Goal: Find specific page/section: Find specific page/section

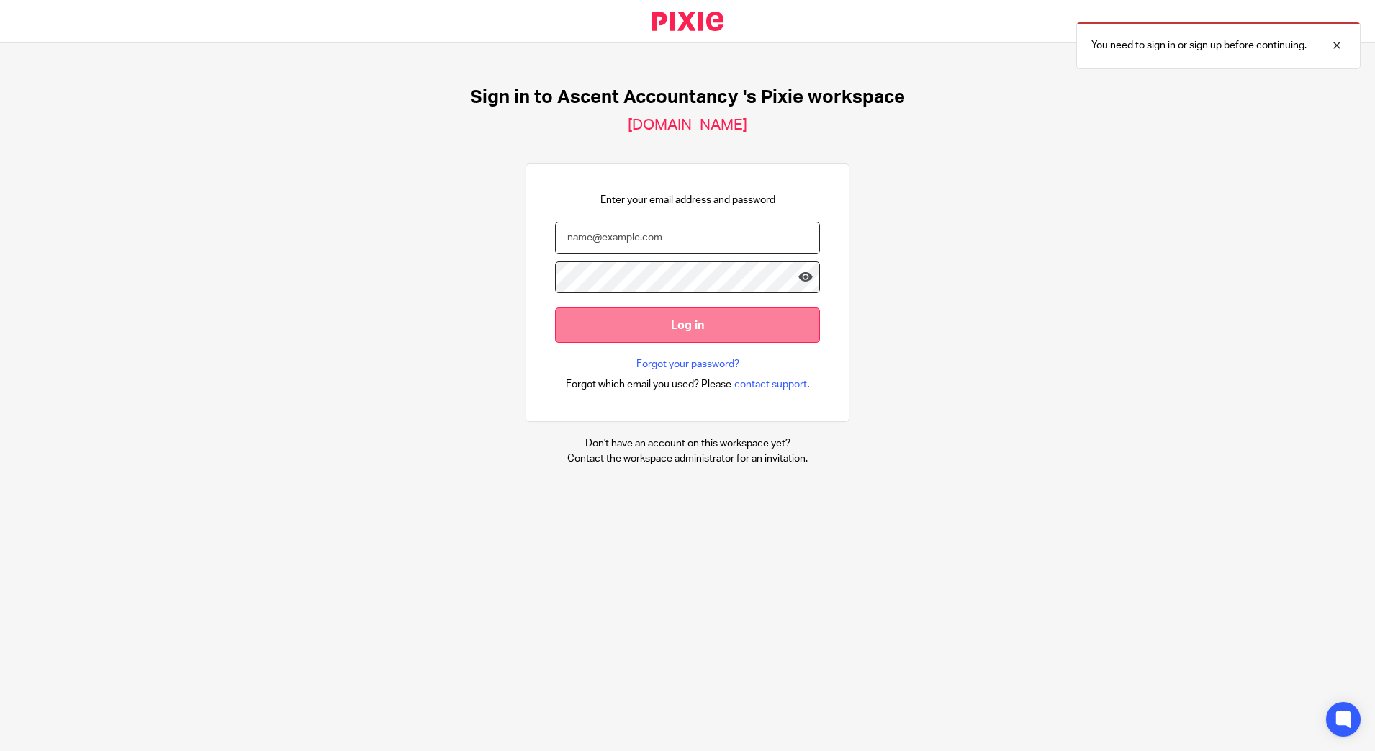
type input "lisa@ascentaccountancy.co.uk"
click at [662, 331] on input "Log in" at bounding box center [687, 324] width 265 height 35
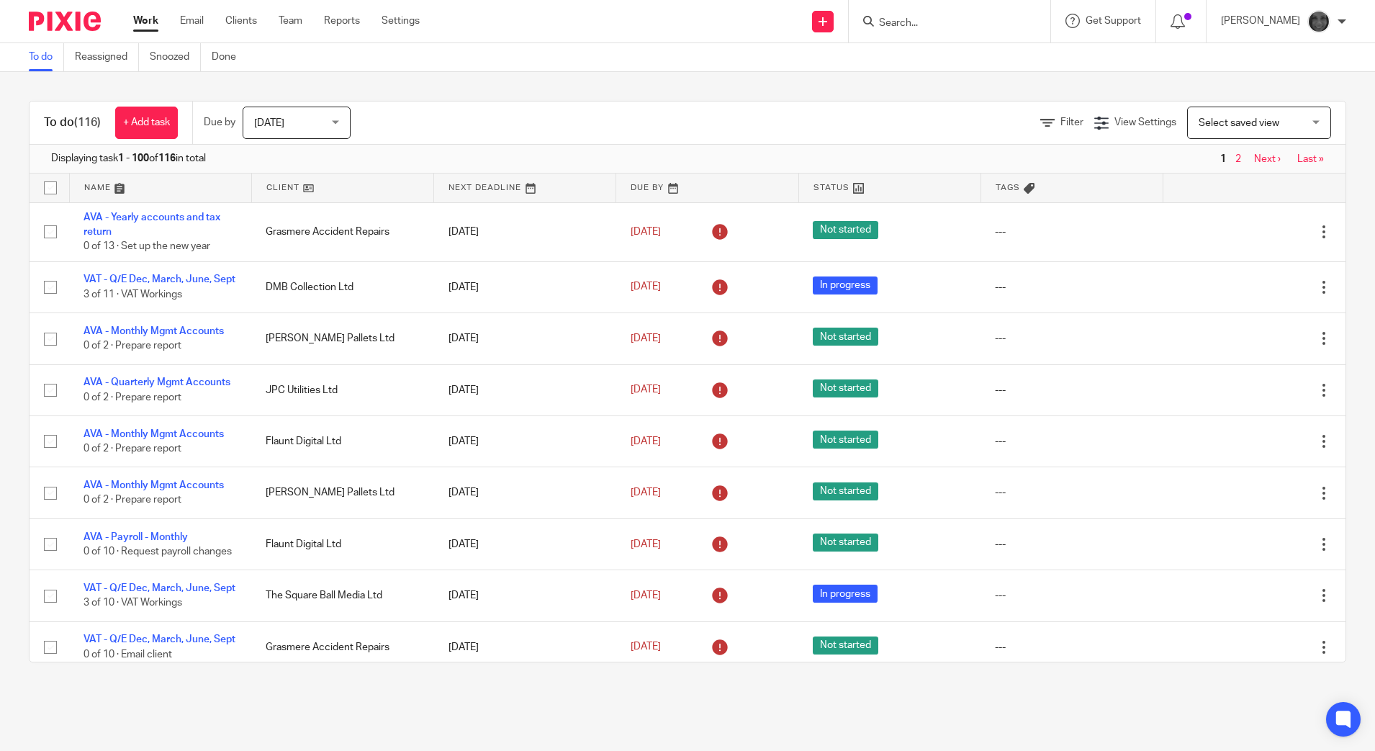
click at [911, 19] on input "Search" at bounding box center [942, 23] width 130 height 13
type input "lab"
click at [1003, 67] on link at bounding box center [996, 61] width 243 height 33
